Goal: Information Seeking & Learning: Learn about a topic

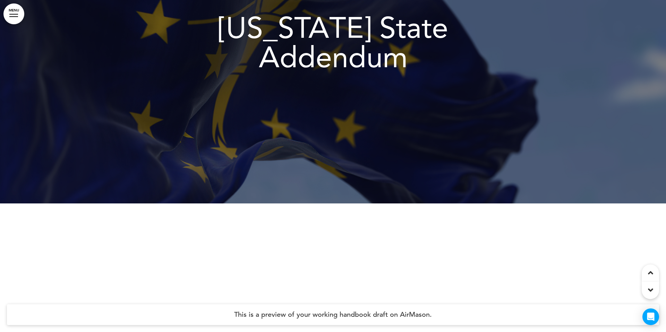
scroll to position [6, 0]
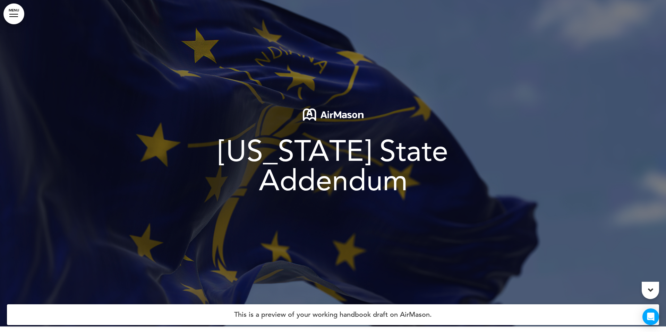
click at [15, 11] on link "MENU" at bounding box center [13, 13] width 21 height 21
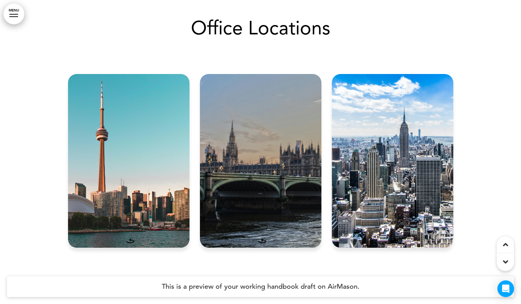
scroll to position [312, 0]
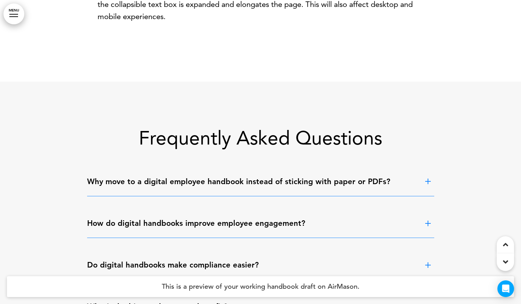
scroll to position [408, 0]
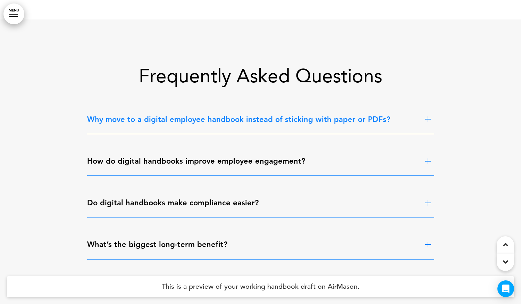
click at [428, 119] on span at bounding box center [428, 119] width 10 height 6
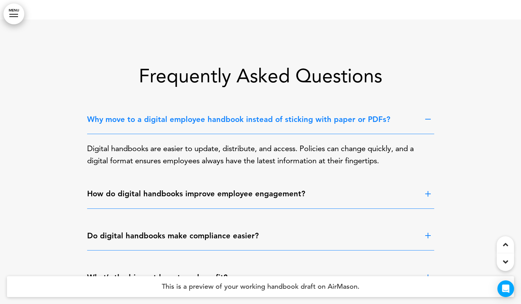
click at [428, 119] on span at bounding box center [428, 119] width 10 height 6
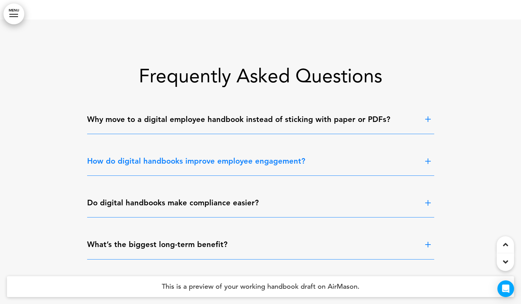
click at [427, 161] on span at bounding box center [428, 161] width 10 height 6
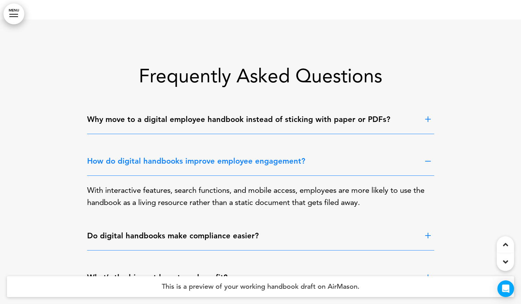
click at [427, 161] on span at bounding box center [428, 161] width 10 height 6
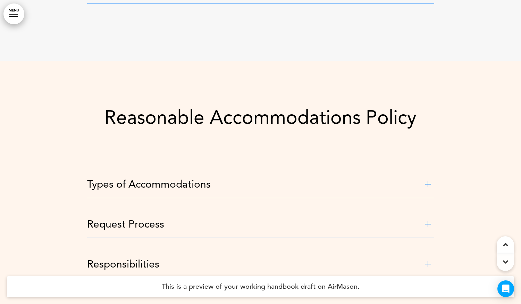
scroll to position [695, 0]
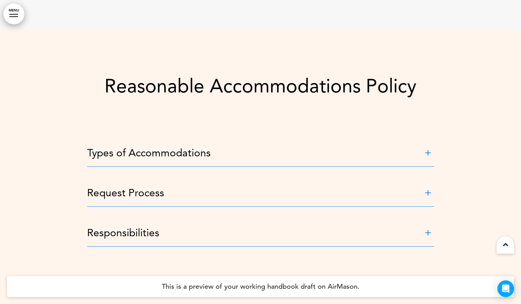
click at [426, 150] on span at bounding box center [428, 153] width 10 height 6
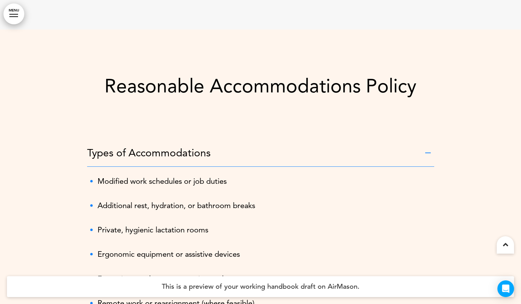
click at [426, 154] on span at bounding box center [428, 153] width 10 height 6
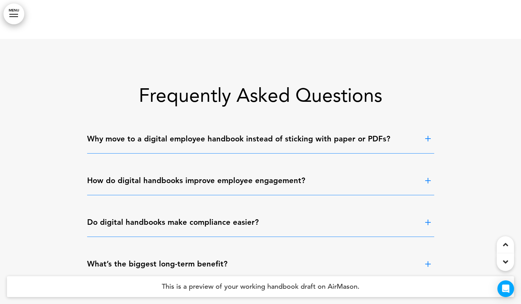
scroll to position [389, 0]
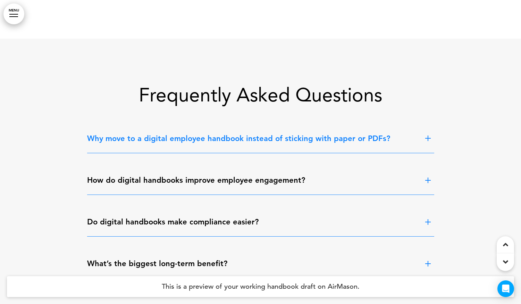
click at [429, 135] on span at bounding box center [428, 138] width 10 height 6
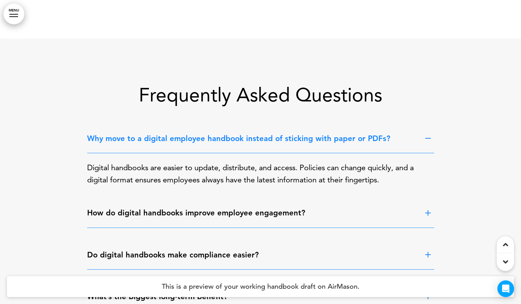
click at [429, 135] on span at bounding box center [428, 138] width 10 height 6
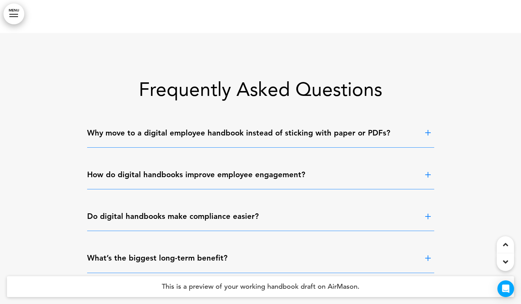
scroll to position [395, 0]
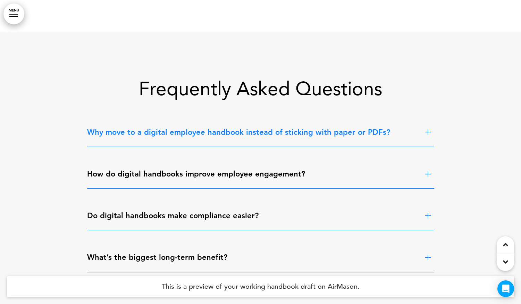
click at [423, 129] on span at bounding box center [428, 132] width 10 height 6
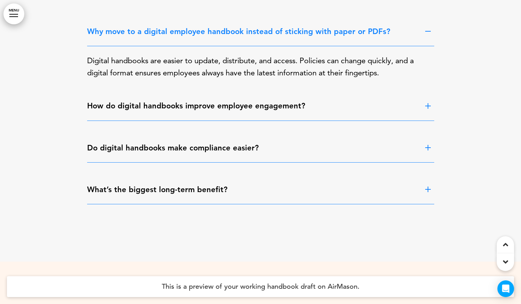
scroll to position [548, 0]
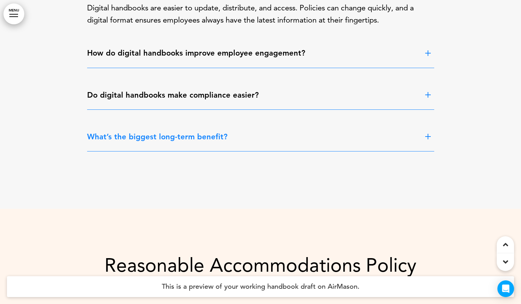
click at [262, 133] on p "What’s the biggest long-term benefit?" at bounding box center [250, 136] width 326 height 12
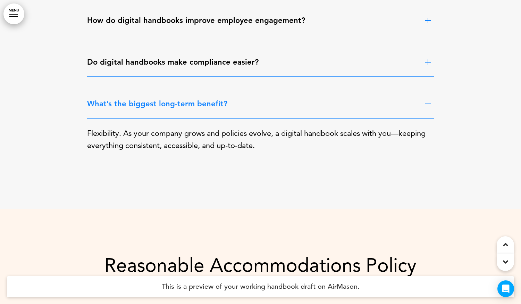
click at [19, 21] on link "MENU" at bounding box center [13, 13] width 21 height 21
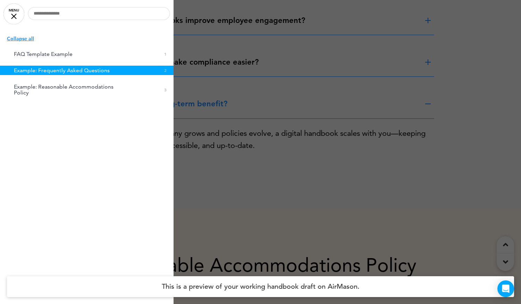
click at [305, 84] on div at bounding box center [260, 152] width 521 height 304
